Goal: Transaction & Acquisition: Purchase product/service

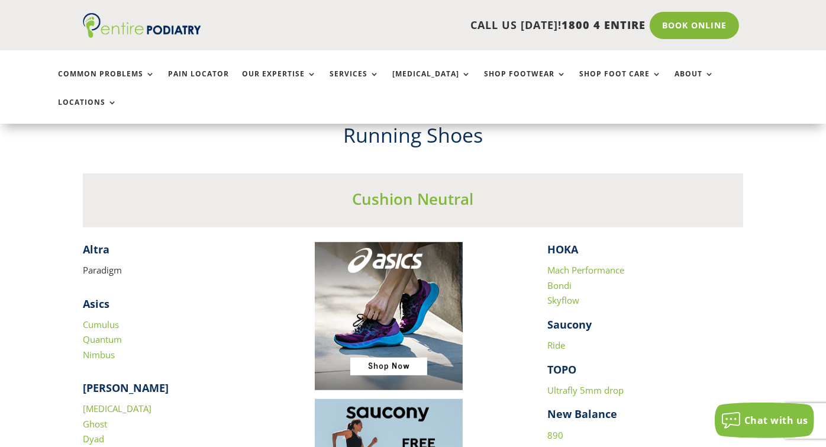
scroll to position [1043, 0]
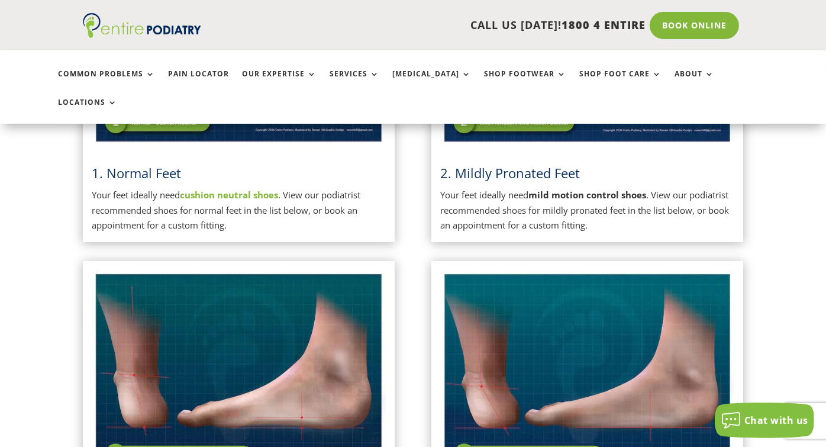
scroll to position [331, 0]
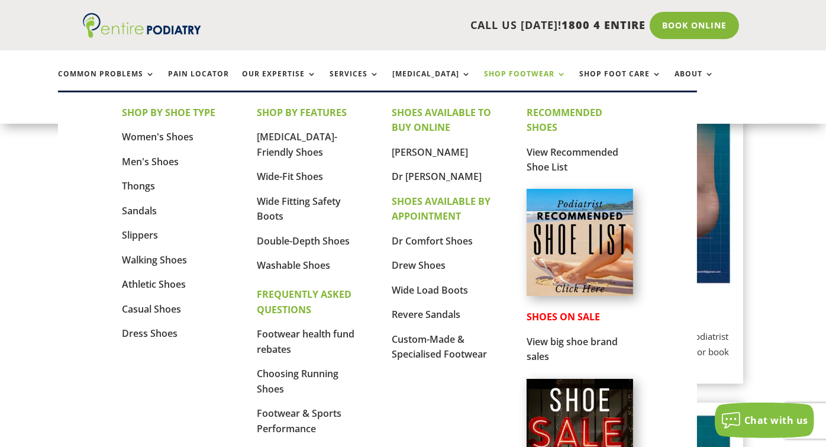
click at [506, 79] on link "Shop Footwear" at bounding box center [525, 82] width 82 height 25
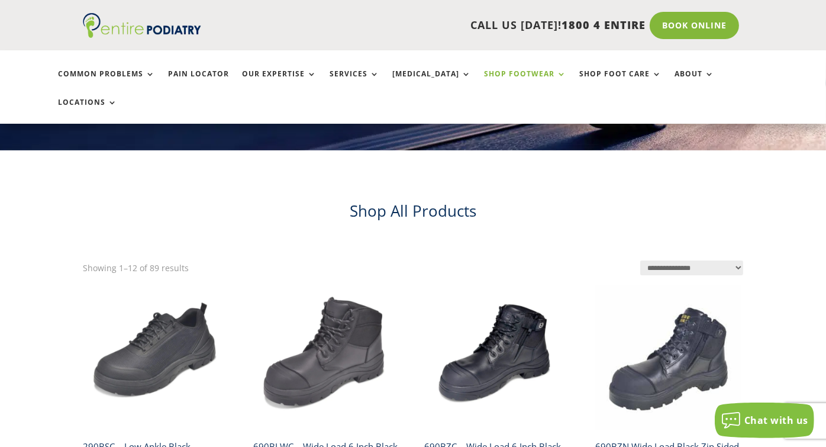
click at [731, 260] on select "**********" at bounding box center [691, 267] width 103 height 15
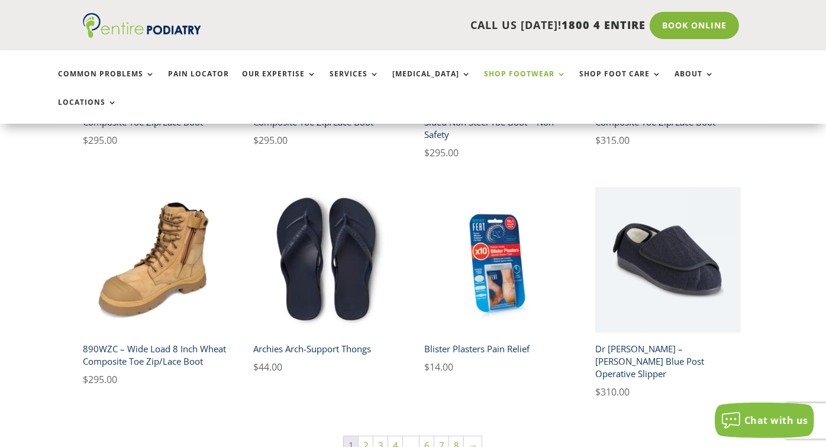
scroll to position [757, 0]
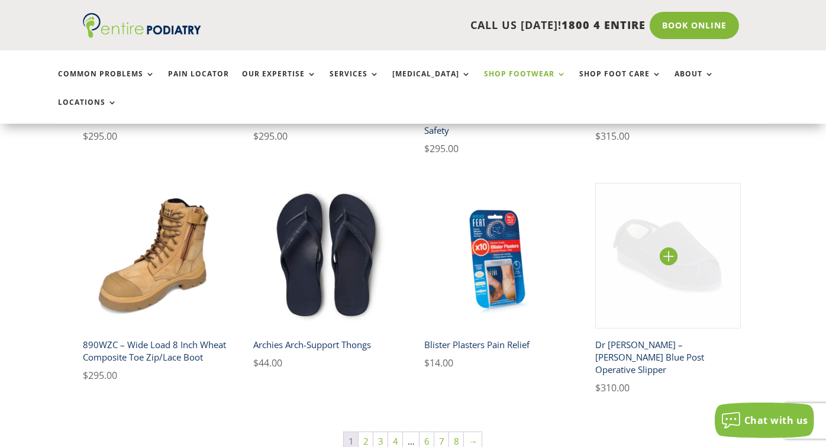
click at [667, 216] on img at bounding box center [667, 255] width 145 height 145
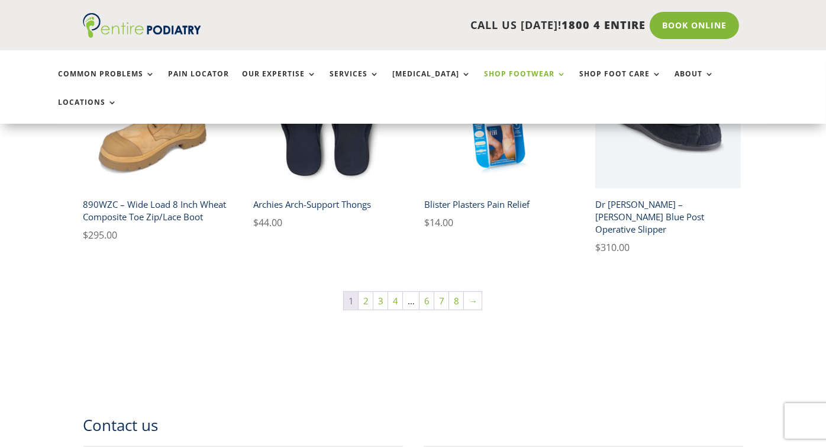
scroll to position [899, 0]
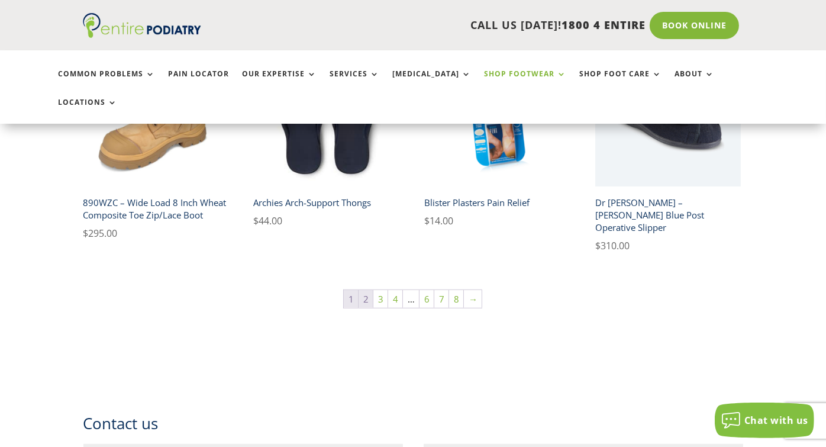
click at [371, 290] on link "2" at bounding box center [365, 299] width 14 height 18
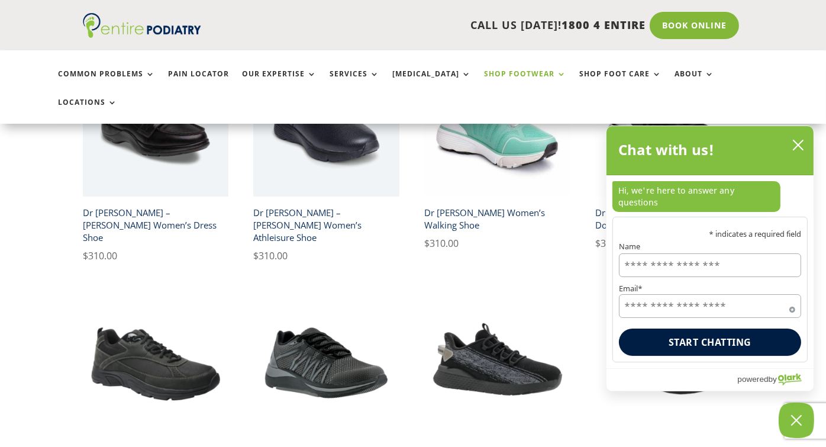
scroll to position [664, 0]
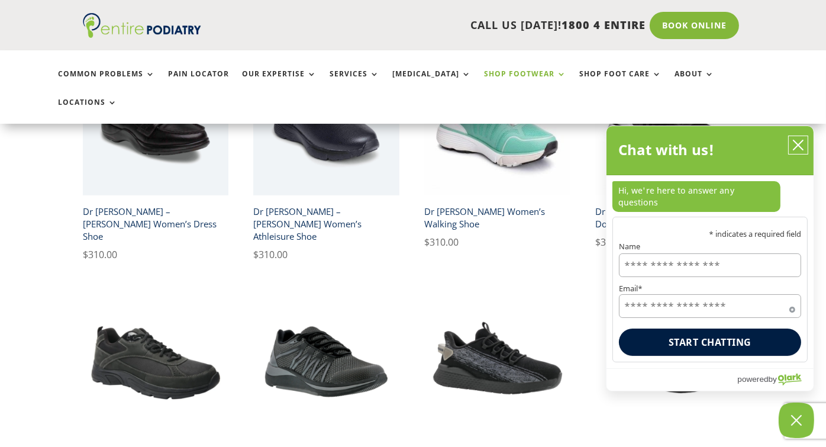
click at [799, 151] on icon "close chatbox" at bounding box center [798, 145] width 12 height 12
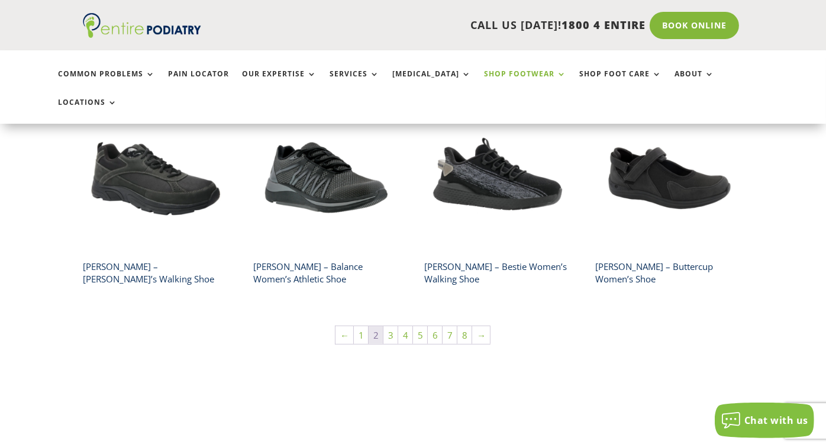
scroll to position [852, 0]
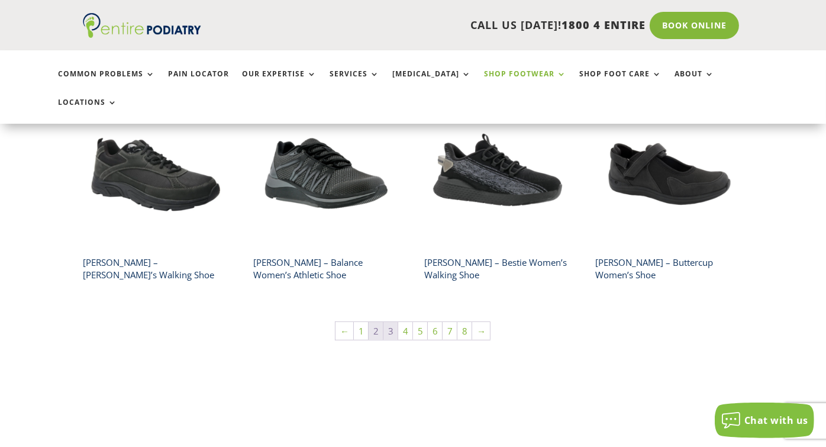
click at [391, 322] on link "3" at bounding box center [390, 331] width 14 height 18
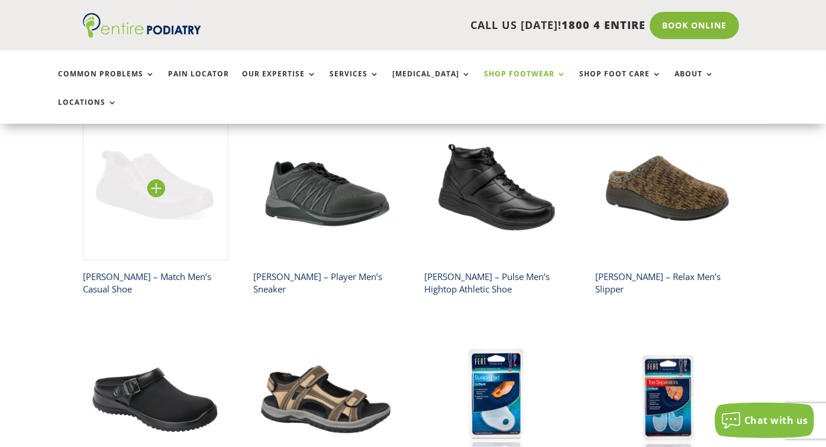
scroll to position [570, 0]
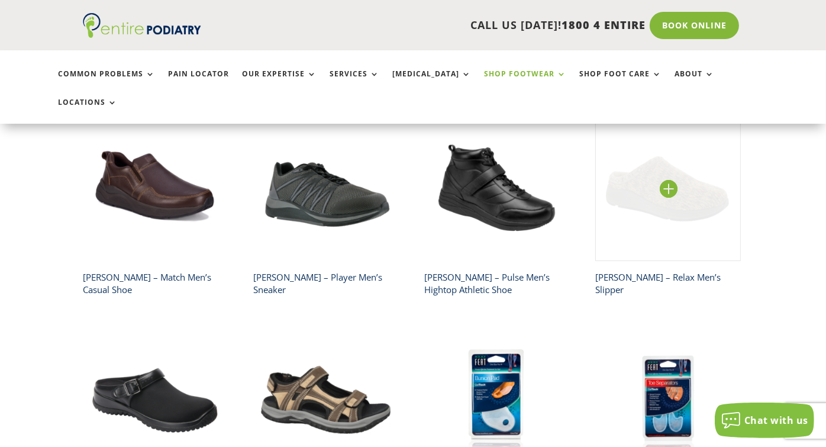
click at [671, 172] on img at bounding box center [667, 187] width 145 height 145
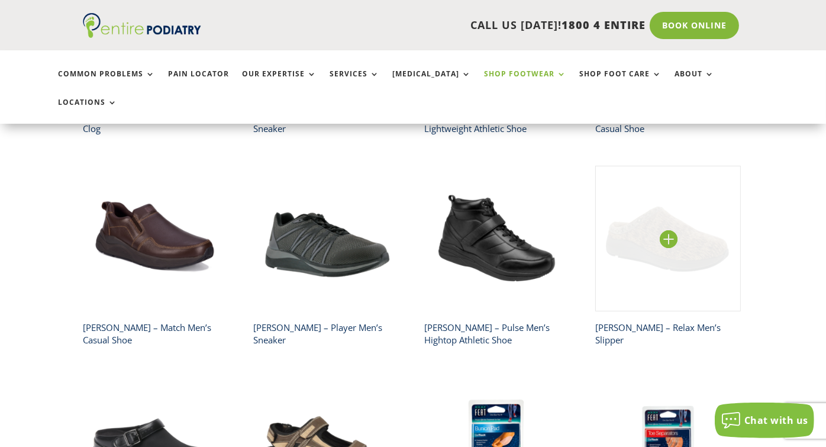
scroll to position [519, 0]
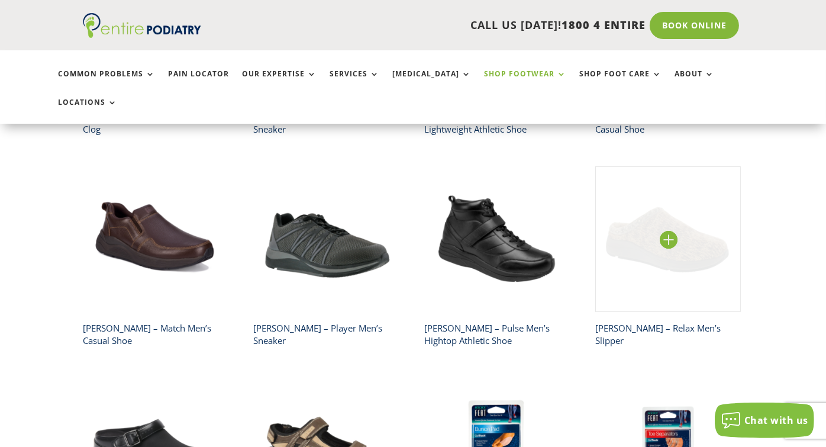
click at [669, 205] on img at bounding box center [667, 238] width 145 height 145
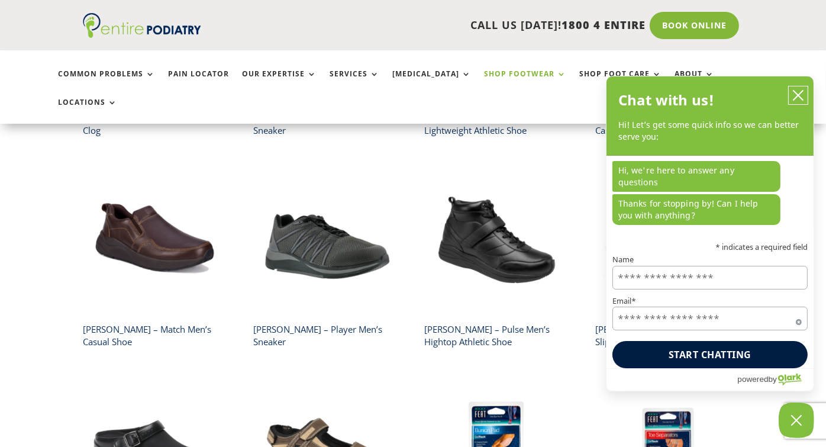
click at [797, 101] on icon "close chatbox" at bounding box center [798, 95] width 12 height 12
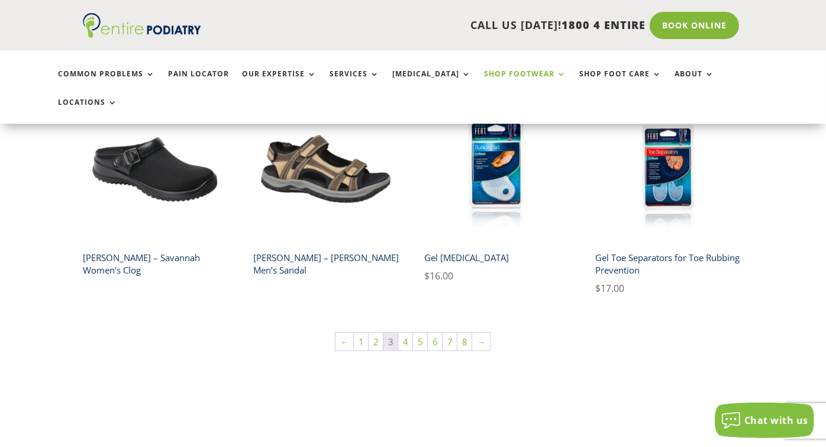
scroll to position [801, 0]
click at [402, 332] on link "4" at bounding box center [405, 341] width 14 height 18
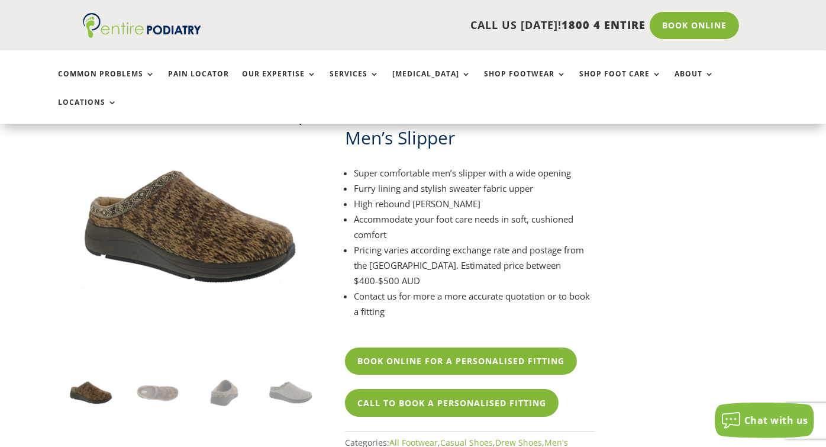
scroll to position [95, 0]
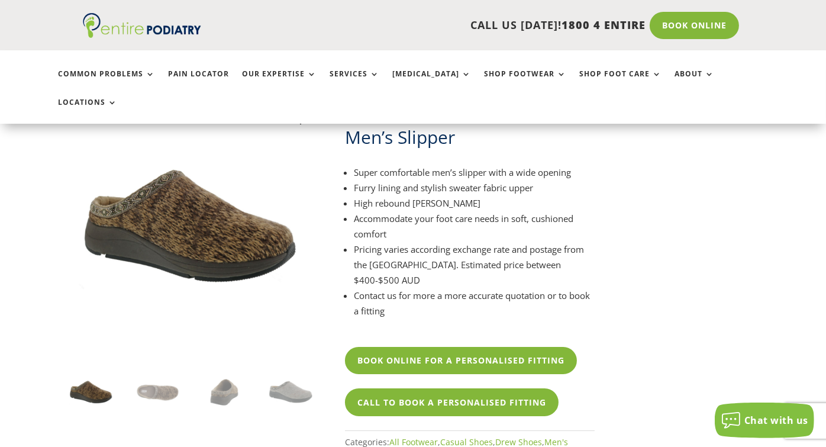
drag, startPoint x: 635, startPoint y: 198, endPoint x: 721, endPoint y: 200, distance: 86.4
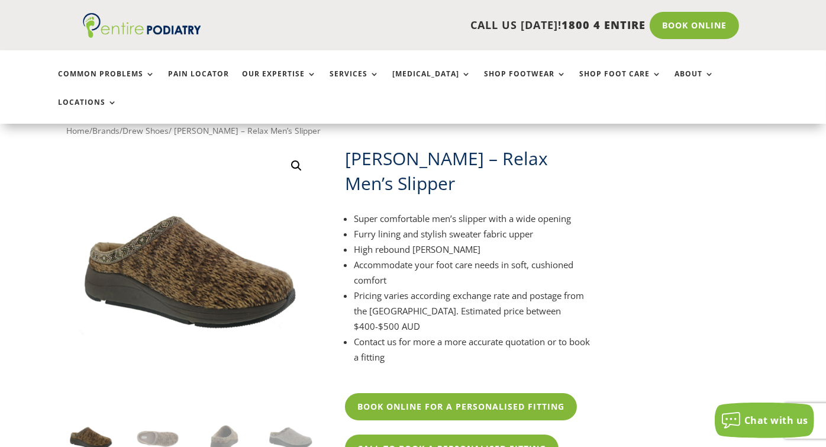
scroll to position [47, 0]
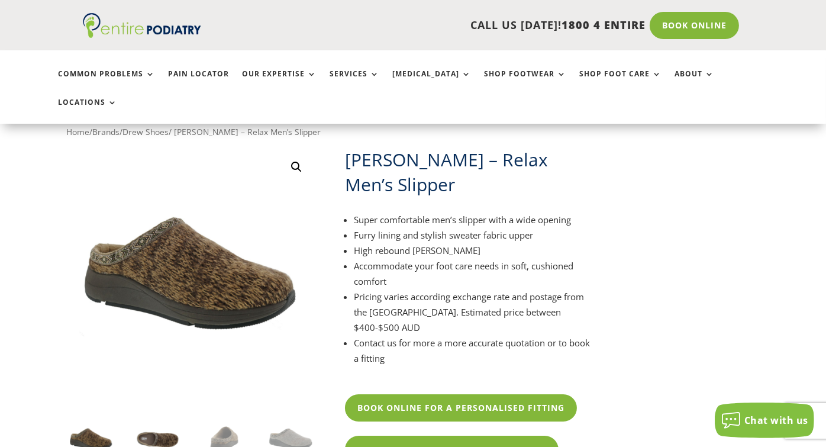
click at [161, 419] on img at bounding box center [157, 439] width 50 height 50
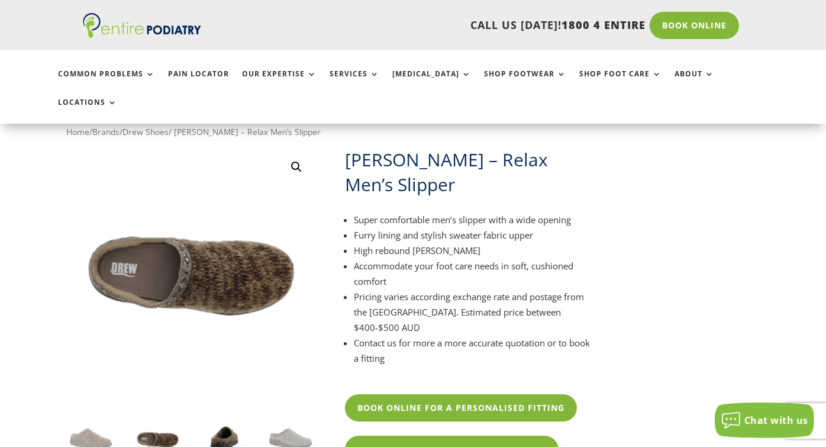
click at [244, 414] on img at bounding box center [224, 439] width 50 height 50
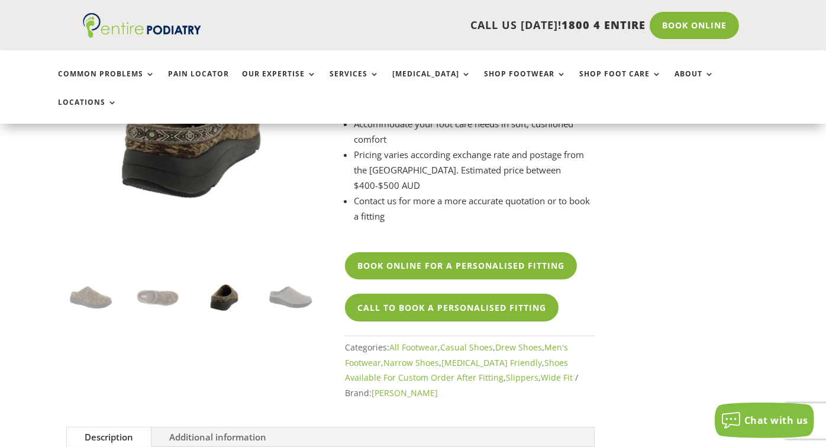
scroll to position [190, 0]
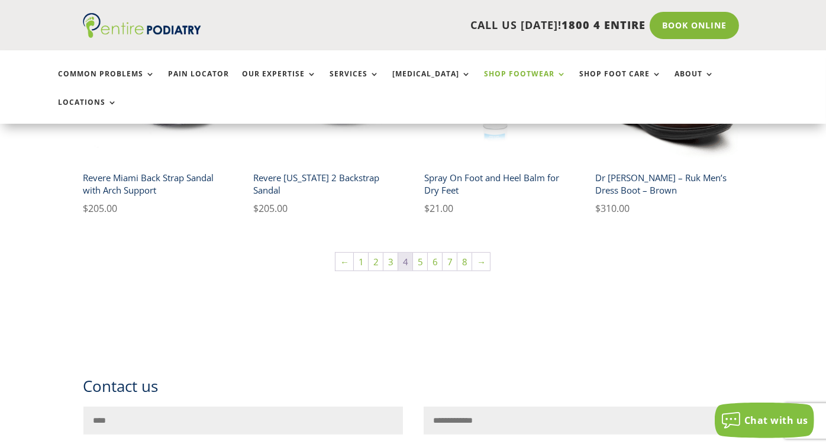
scroll to position [900, 0]
click at [416, 252] on link "5" at bounding box center [420, 261] width 14 height 18
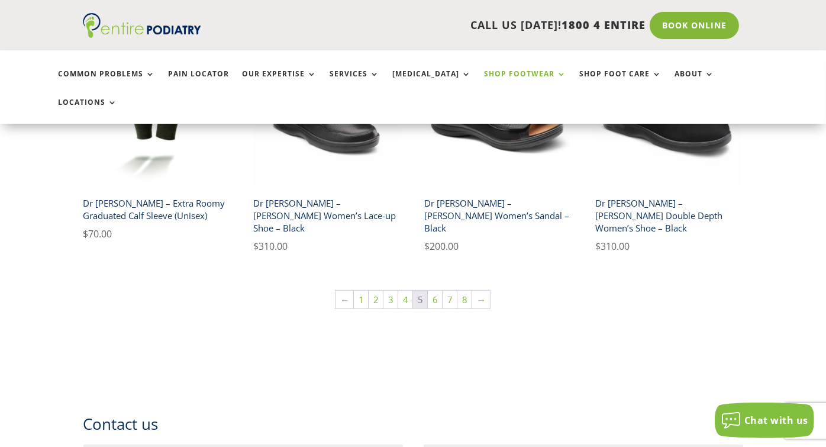
scroll to position [900, 0]
click at [434, 289] on ul "← 1 2 3 4 5 6 7 8 →" at bounding box center [413, 298] width 156 height 19
click at [436, 289] on link "6" at bounding box center [435, 298] width 14 height 18
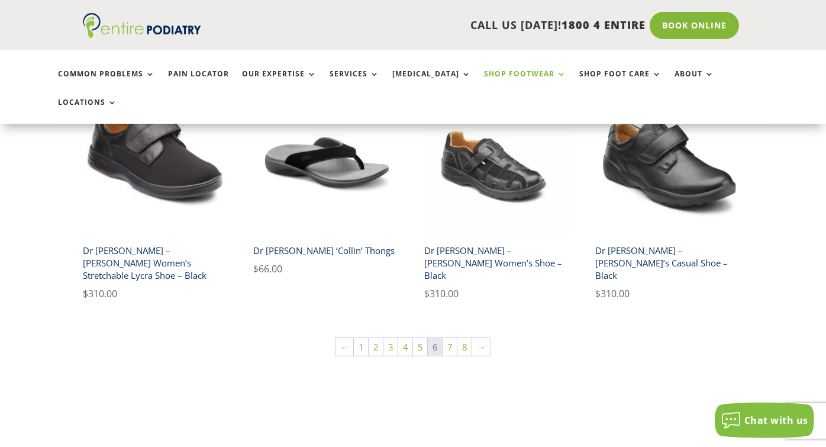
scroll to position [852, 0]
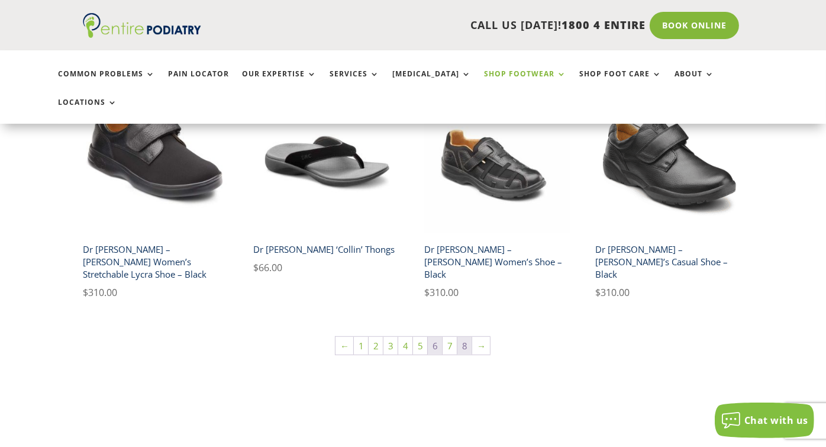
click at [463, 337] on link "8" at bounding box center [464, 346] width 14 height 18
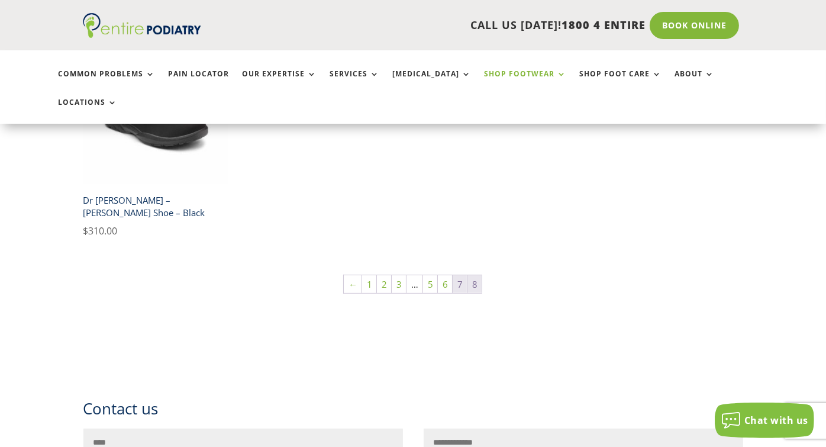
scroll to position [663, 0]
click at [461, 274] on link "7" at bounding box center [459, 283] width 14 height 18
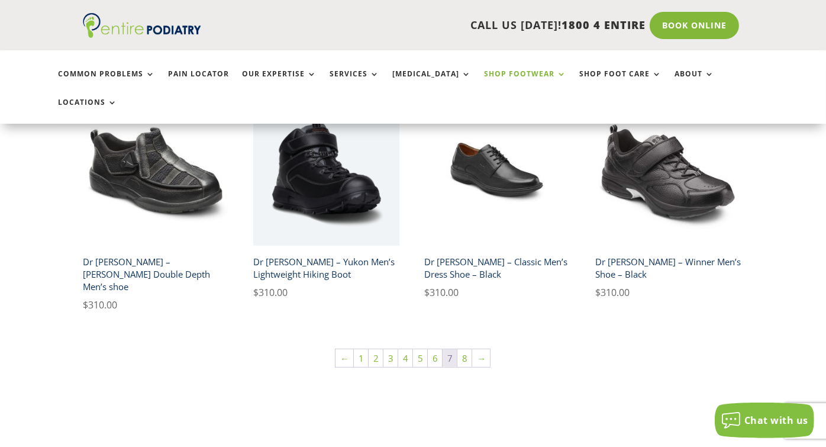
scroll to position [853, 0]
click at [368, 348] on link "1" at bounding box center [361, 357] width 14 height 18
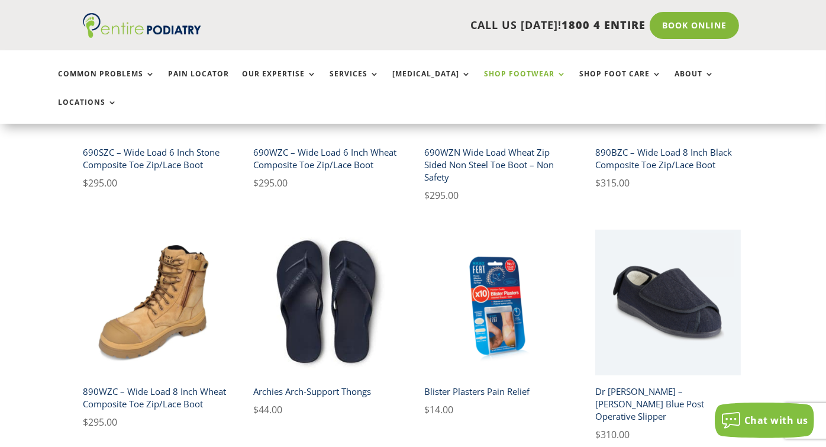
scroll to position [711, 0]
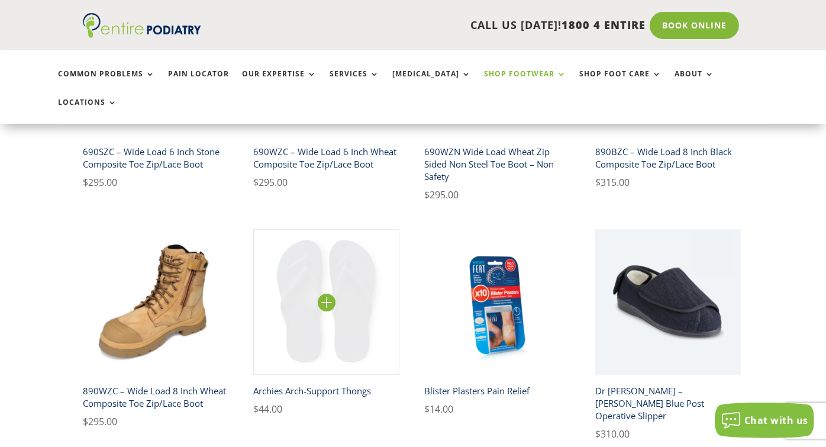
click at [368, 254] on img at bounding box center [325, 301] width 145 height 145
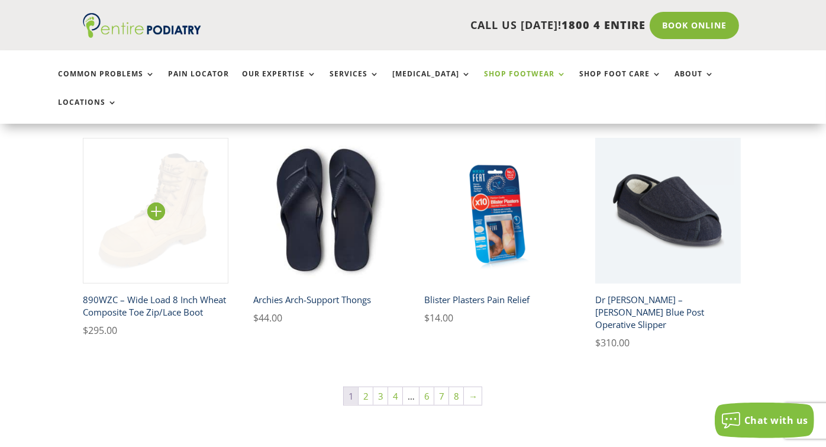
scroll to position [803, 0]
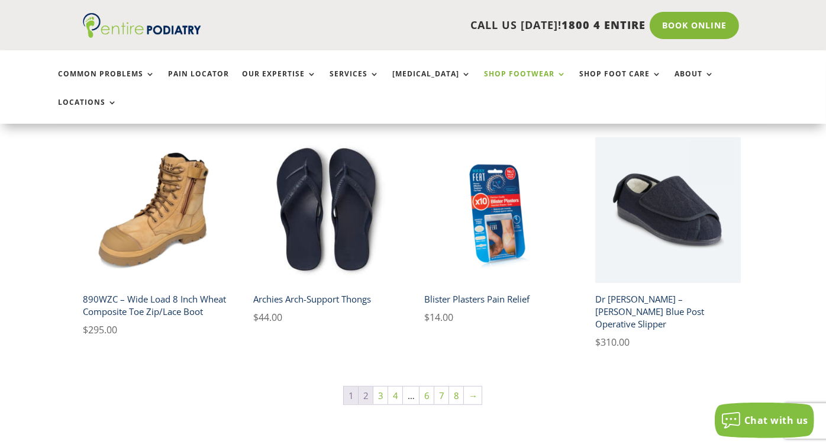
click at [361, 386] on link "2" at bounding box center [365, 395] width 14 height 18
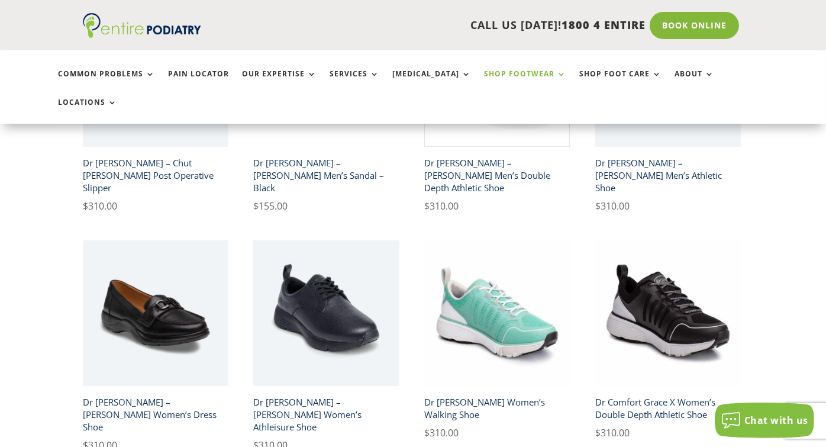
scroll to position [475, 0]
